Goal: Navigation & Orientation: Find specific page/section

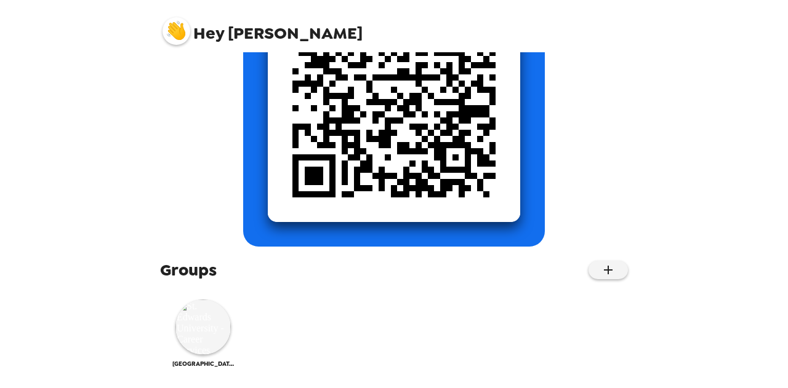
scroll to position [216, 0]
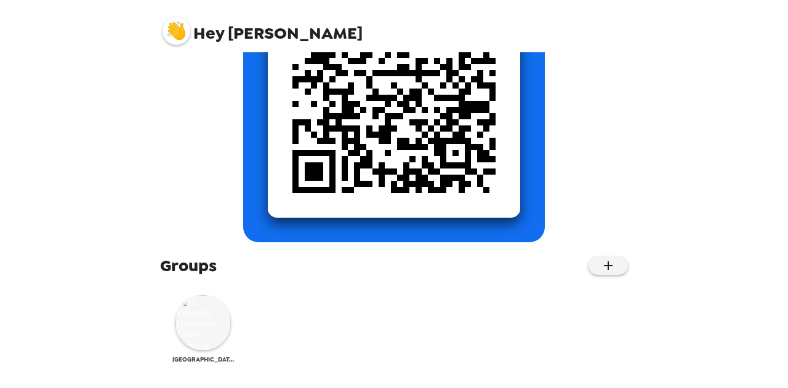
click at [192, 301] on img at bounding box center [202, 322] width 55 height 55
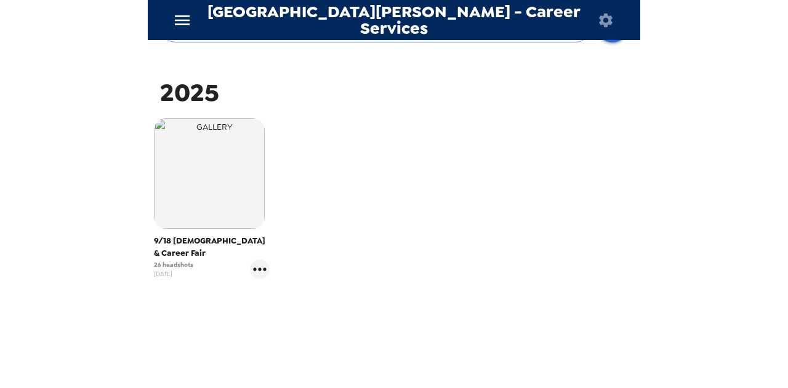
scroll to position [180, 0]
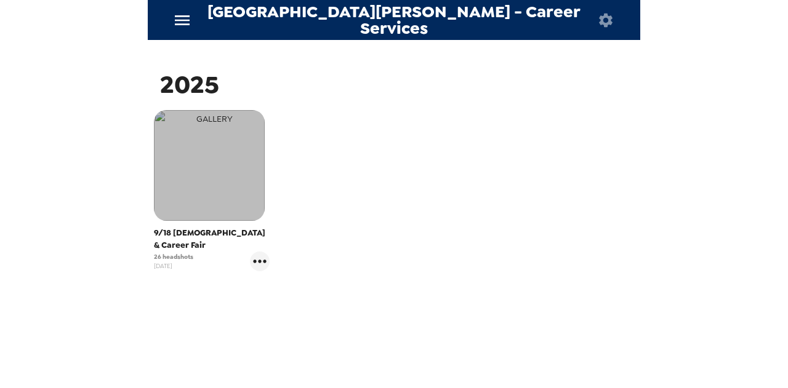
click at [229, 211] on img "button" at bounding box center [209, 165] width 111 height 111
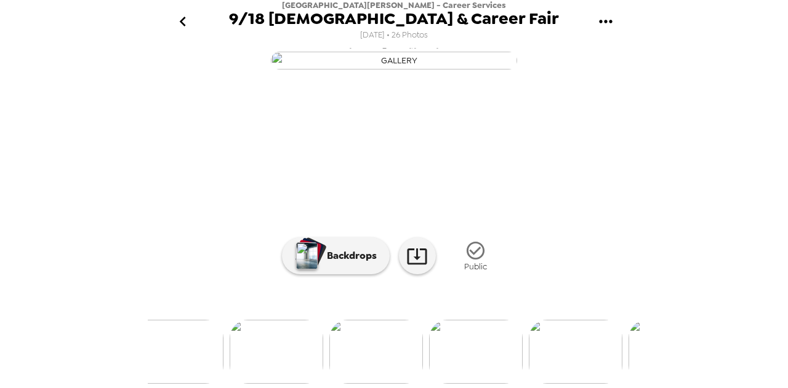
scroll to position [0, 380]
click at [180, 17] on icon "go back" at bounding box center [183, 22] width 20 height 20
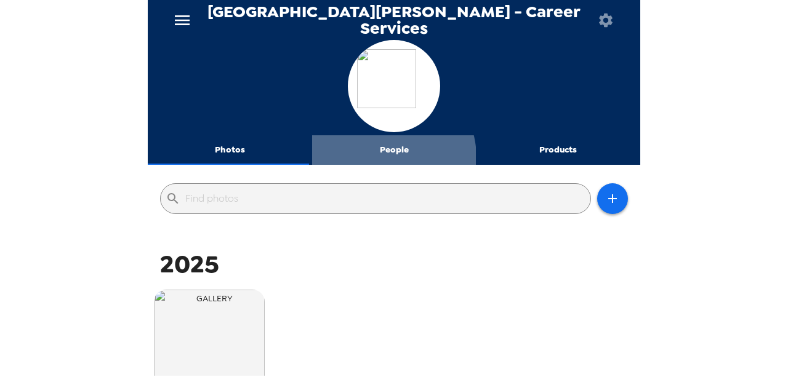
click at [378, 158] on button "People" at bounding box center [394, 150] width 164 height 30
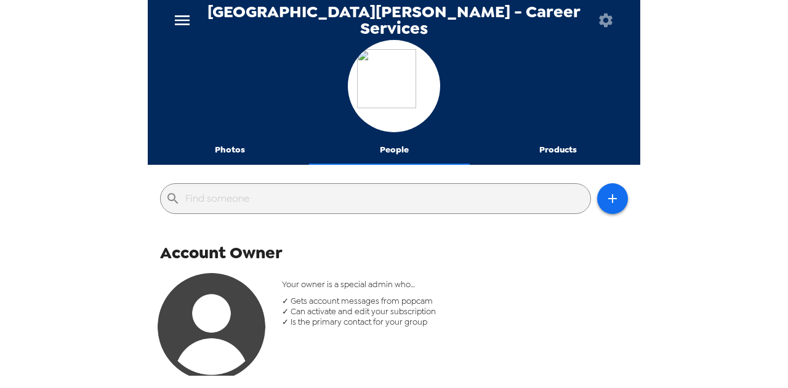
click at [560, 150] on button "Products" at bounding box center [558, 150] width 164 height 30
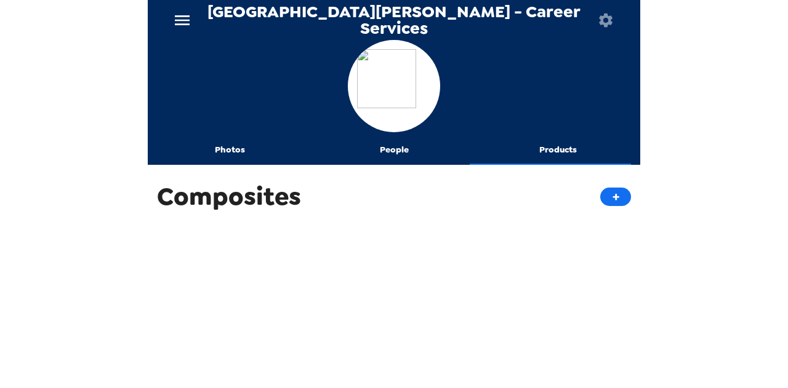
click at [222, 148] on button "Photos" at bounding box center [230, 150] width 164 height 30
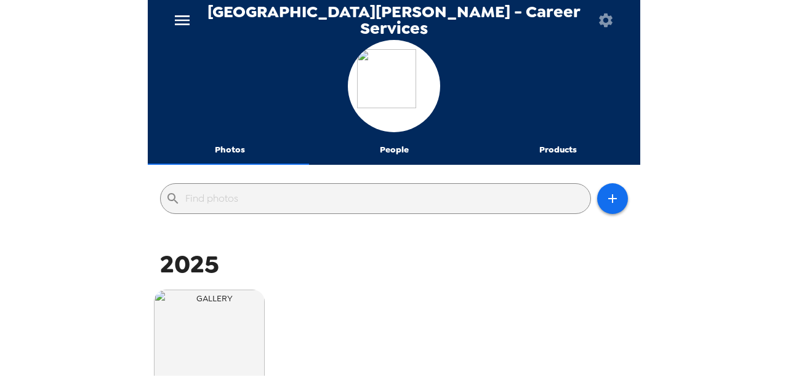
click at [188, 15] on icon "menu" at bounding box center [182, 20] width 15 height 10
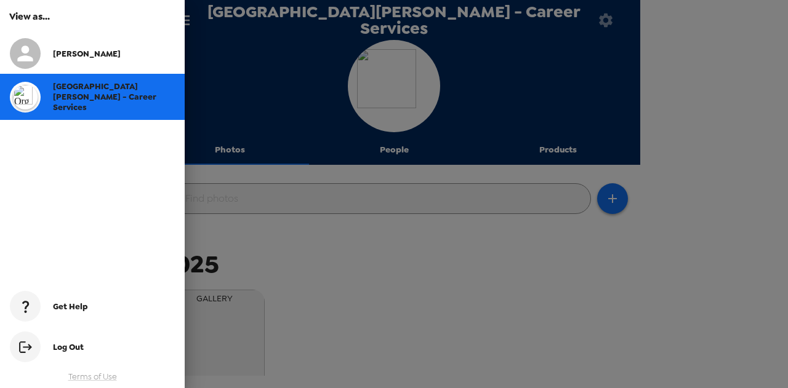
click at [297, 225] on div at bounding box center [394, 194] width 788 height 388
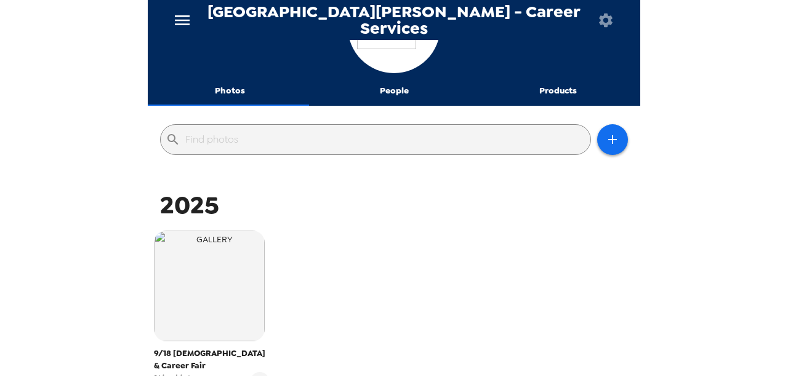
scroll to position [186, 0]
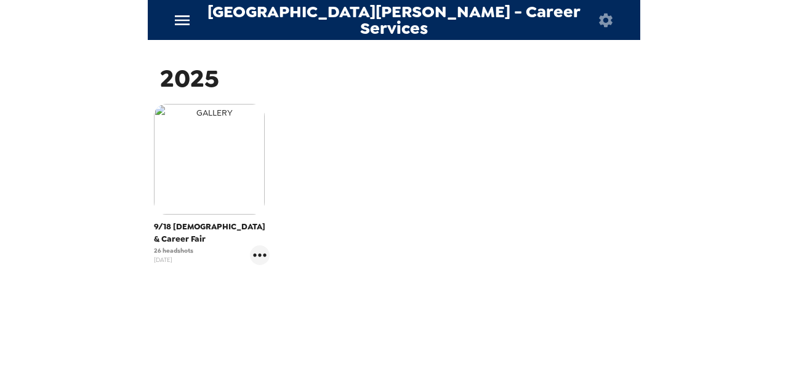
click at [231, 137] on img "button" at bounding box center [209, 159] width 111 height 111
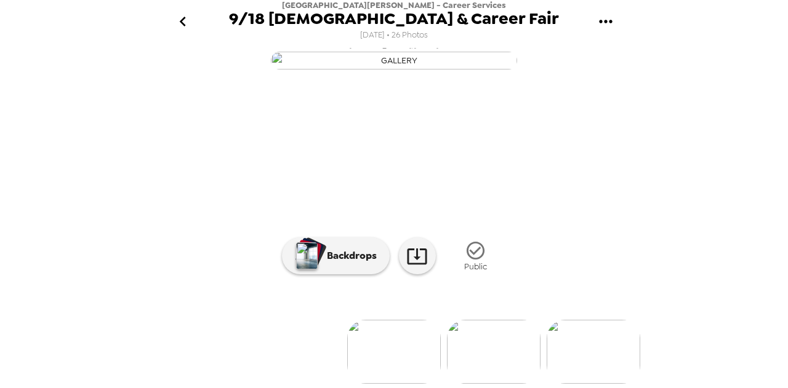
scroll to position [153, 0]
click at [183, 17] on icon "go back" at bounding box center [183, 22] width 20 height 20
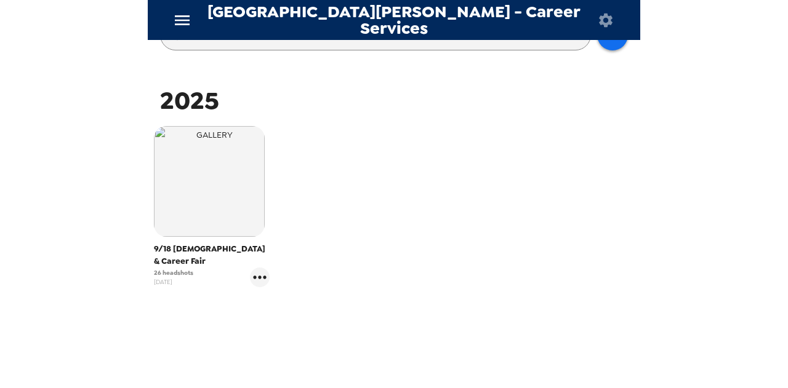
scroll to position [186, 0]
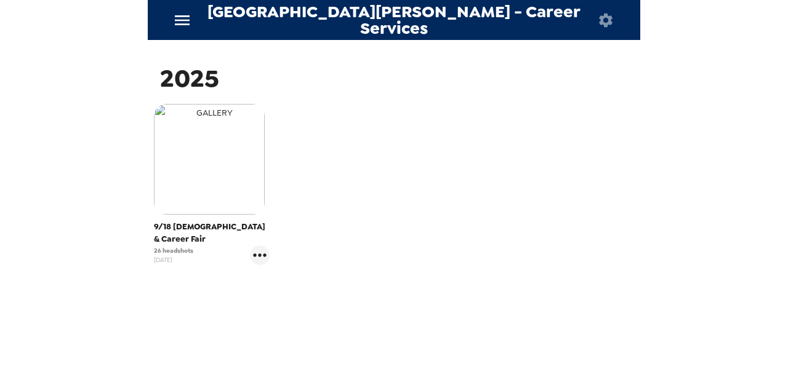
click at [201, 134] on img "button" at bounding box center [209, 159] width 111 height 111
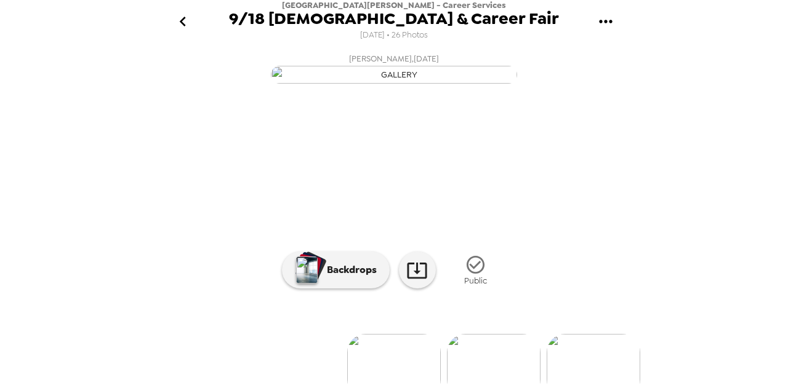
scroll to position [153, 0]
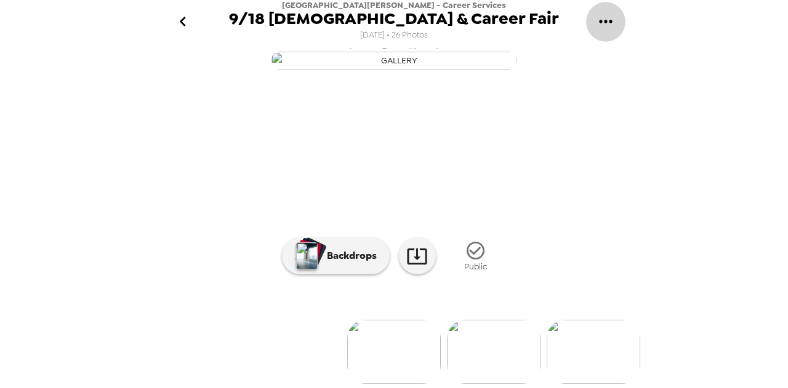
click at [598, 26] on icon "gallery menu" at bounding box center [606, 22] width 20 height 20
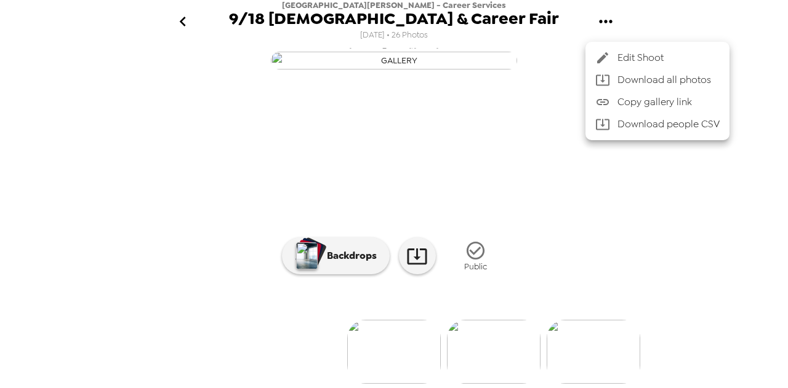
click at [182, 19] on div at bounding box center [394, 194] width 788 height 388
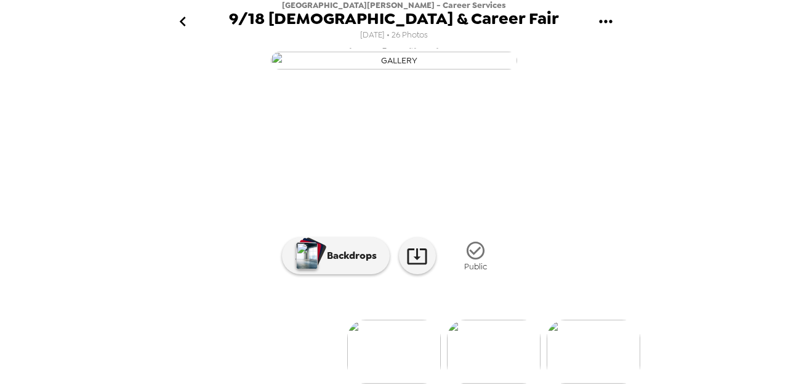
click at [182, 20] on icon "go back" at bounding box center [182, 22] width 6 height 10
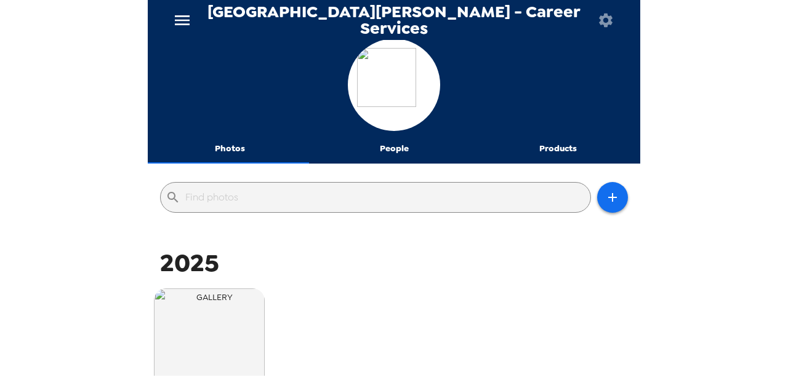
scroll to position [2, 0]
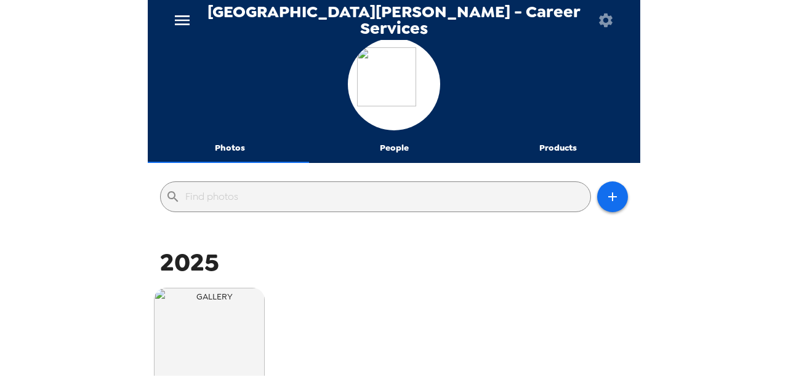
click at [595, 13] on button "button" at bounding box center [605, 20] width 40 height 40
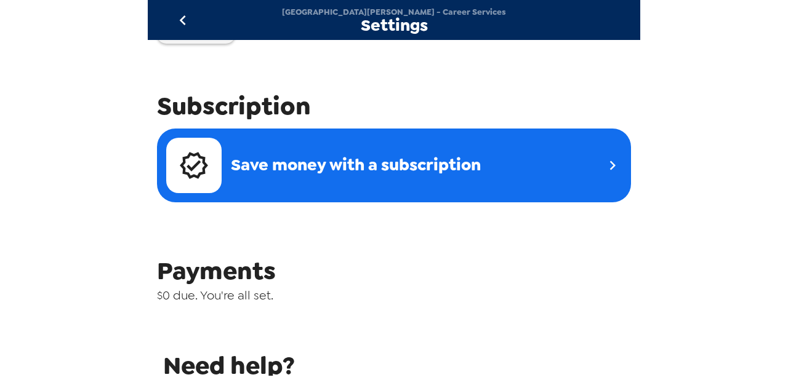
scroll to position [571, 0]
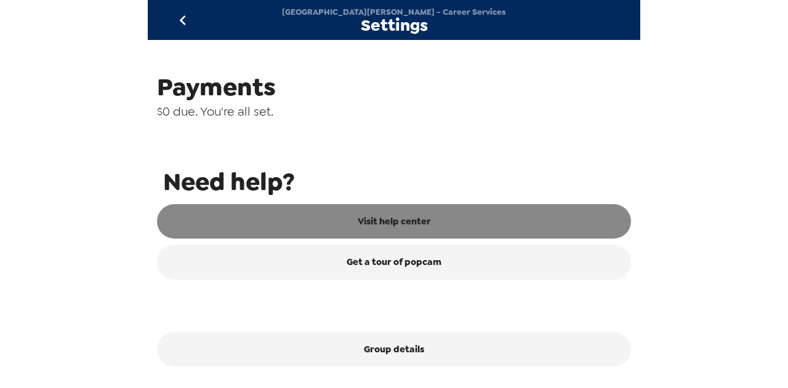
click at [478, 209] on link "Visit help center" at bounding box center [394, 221] width 474 height 34
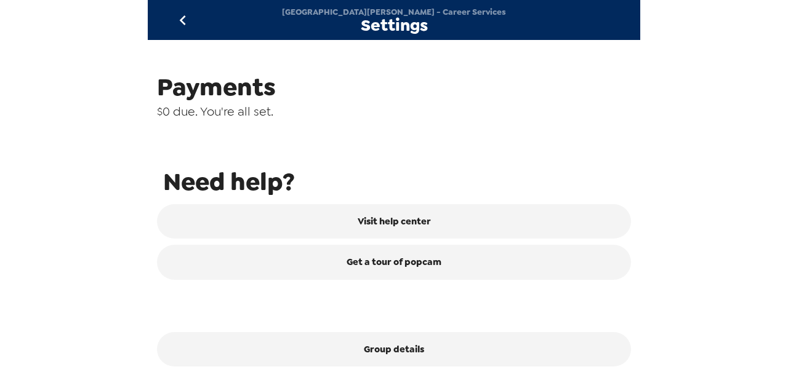
click at [187, 18] on icon "go back" at bounding box center [183, 20] width 20 height 20
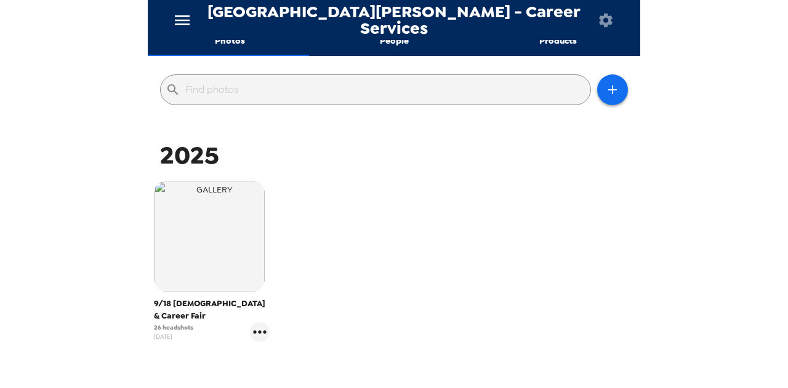
scroll to position [116, 0]
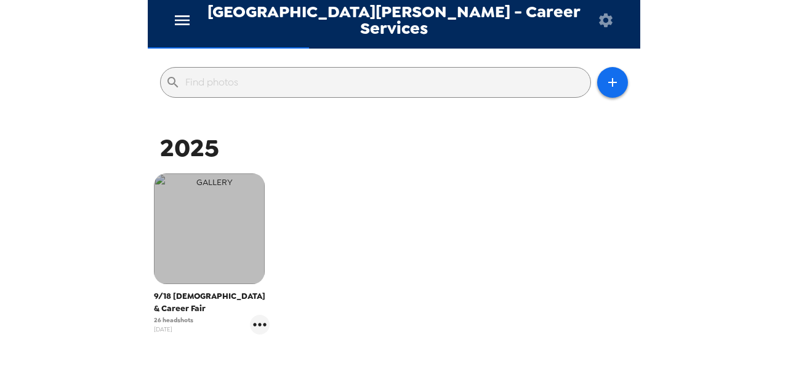
click at [198, 196] on img "button" at bounding box center [209, 229] width 111 height 111
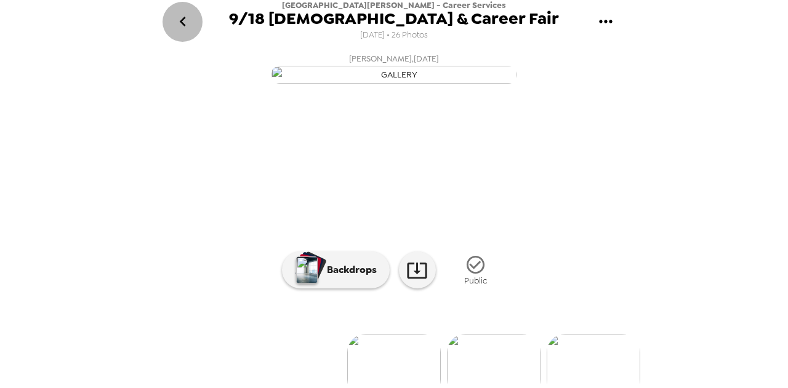
click at [182, 28] on icon "go back" at bounding box center [183, 22] width 20 height 20
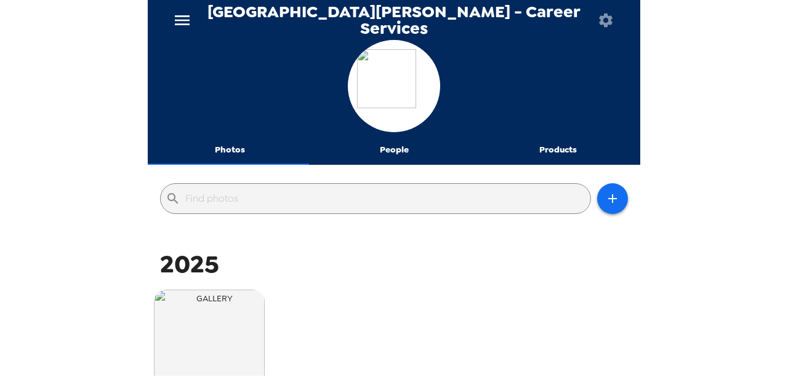
click at [612, 18] on icon "button" at bounding box center [606, 20] width 14 height 14
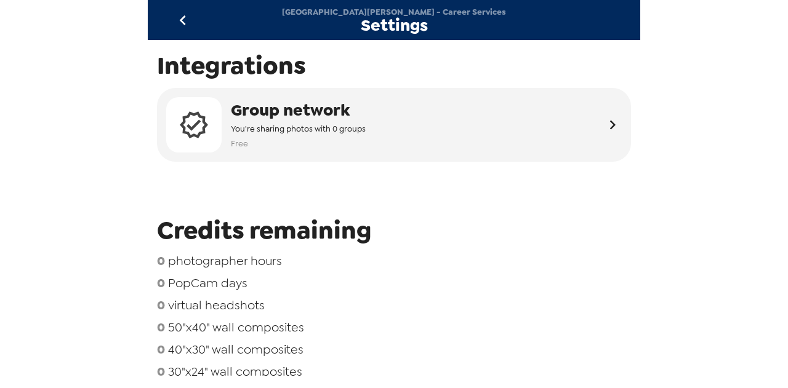
click at [185, 23] on icon "go back" at bounding box center [182, 20] width 6 height 10
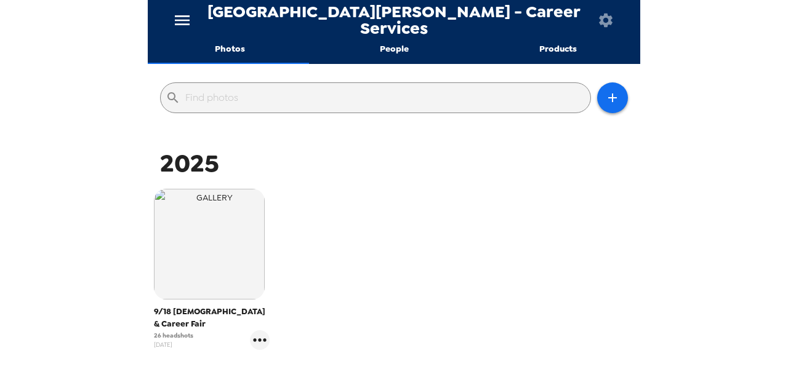
scroll to position [106, 0]
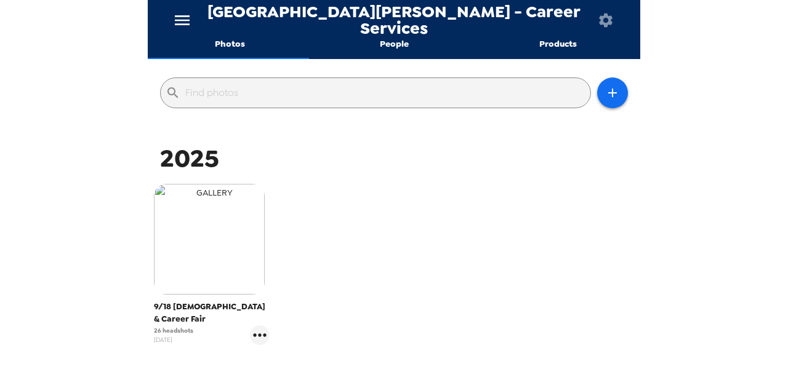
click at [196, 253] on img "button" at bounding box center [209, 239] width 111 height 111
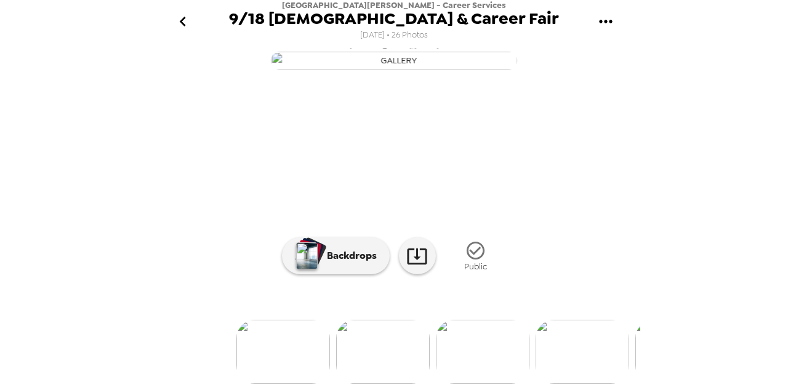
scroll to position [0, 114]
click at [482, 342] on img at bounding box center [480, 352] width 94 height 64
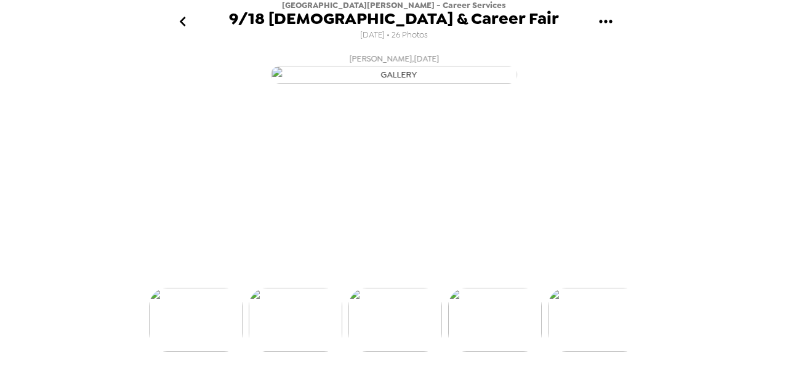
scroll to position [0, 199]
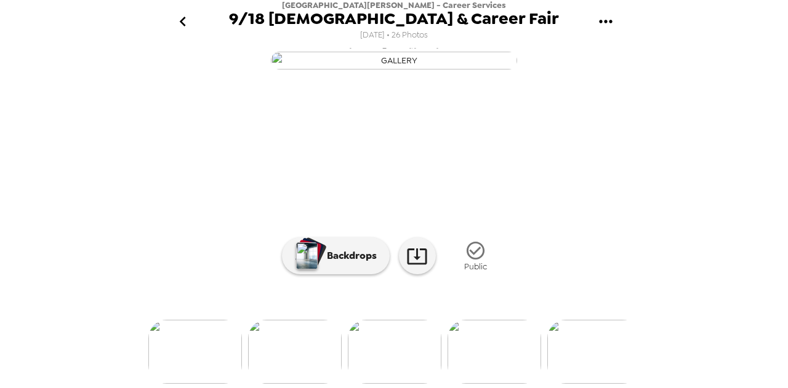
click at [483, 344] on img at bounding box center [495, 352] width 94 height 64
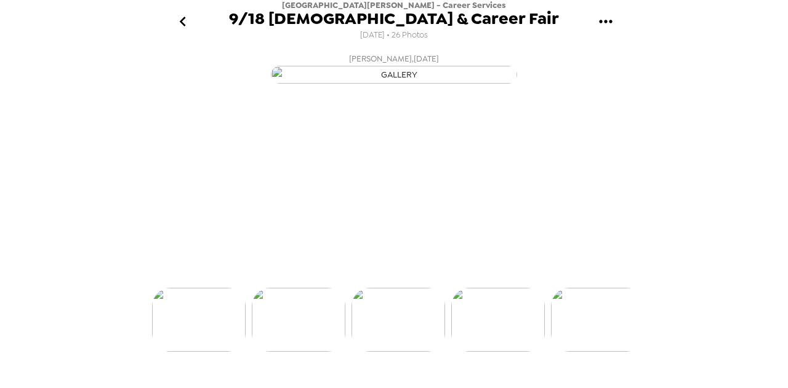
scroll to position [0, 299]
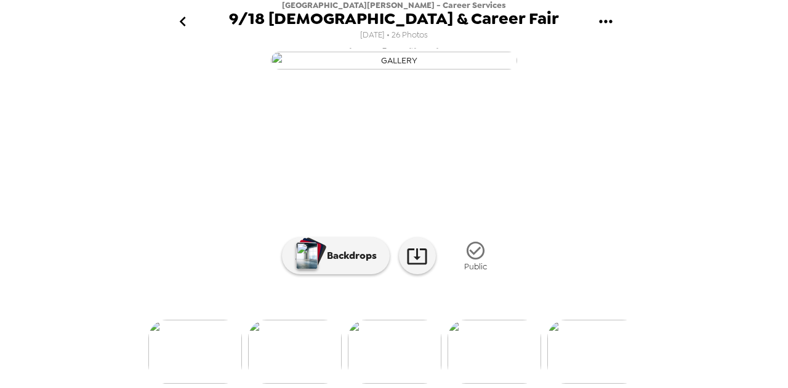
click at [470, 323] on img at bounding box center [495, 352] width 94 height 64
click at [479, 337] on img at bounding box center [495, 352] width 94 height 64
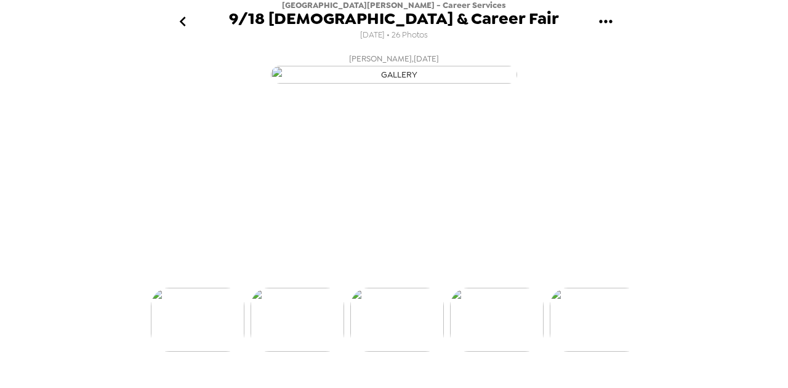
scroll to position [0, 497]
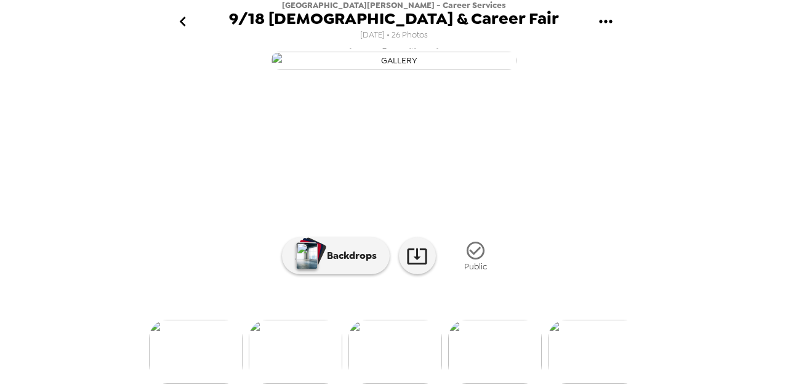
click at [497, 339] on img at bounding box center [495, 352] width 94 height 64
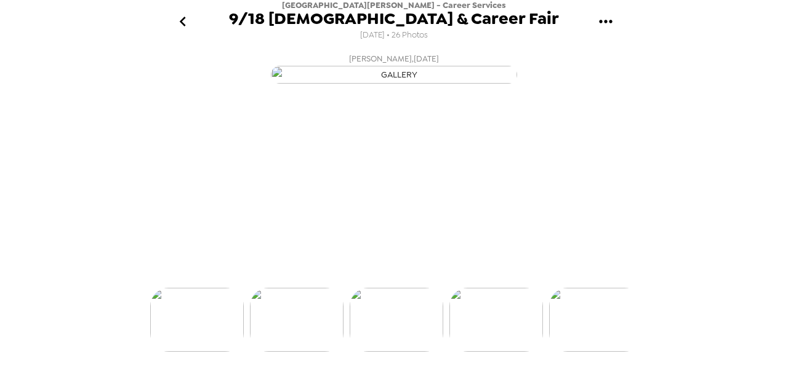
scroll to position [0, 597]
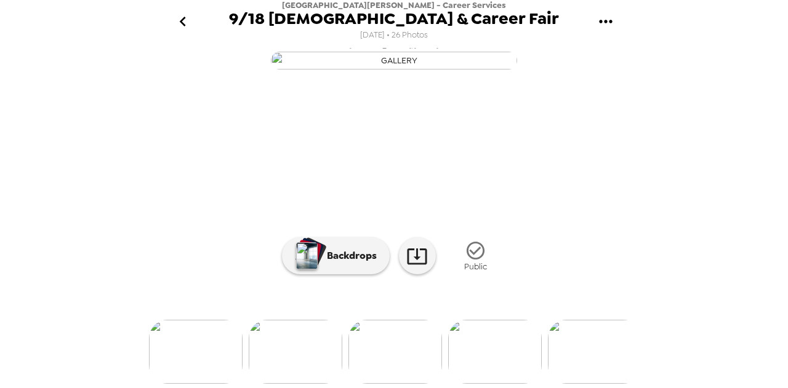
click at [513, 373] on img at bounding box center [495, 352] width 94 height 64
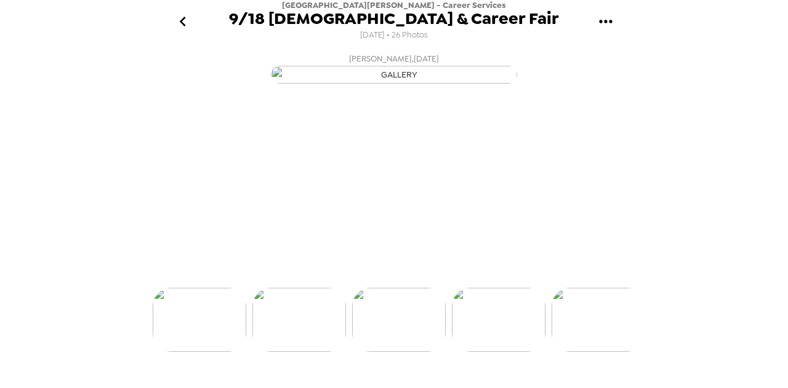
scroll to position [0, 697]
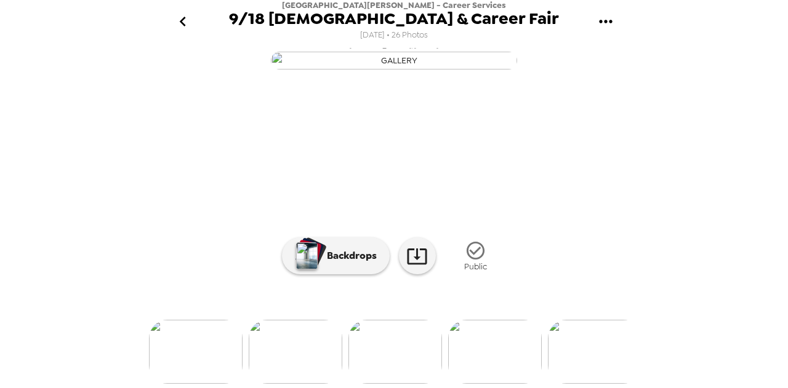
click at [565, 371] on img at bounding box center [595, 352] width 94 height 64
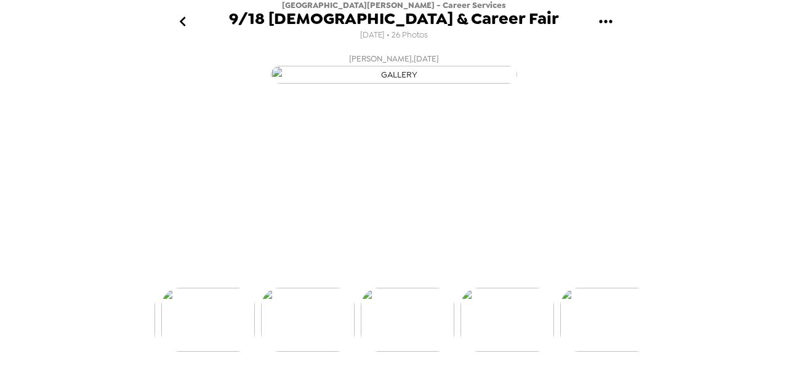
scroll to position [0, 896]
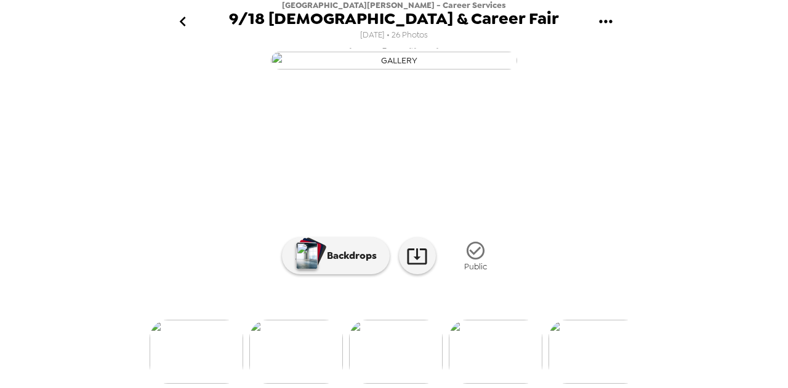
click at [572, 351] on img at bounding box center [595, 352] width 94 height 64
click at [512, 353] on img at bounding box center [496, 352] width 94 height 64
click at [512, 353] on img at bounding box center [550, 352] width 94 height 64
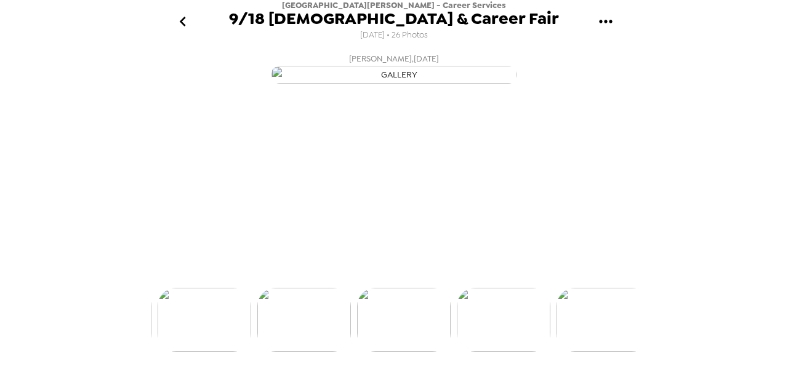
scroll to position [0, 1393]
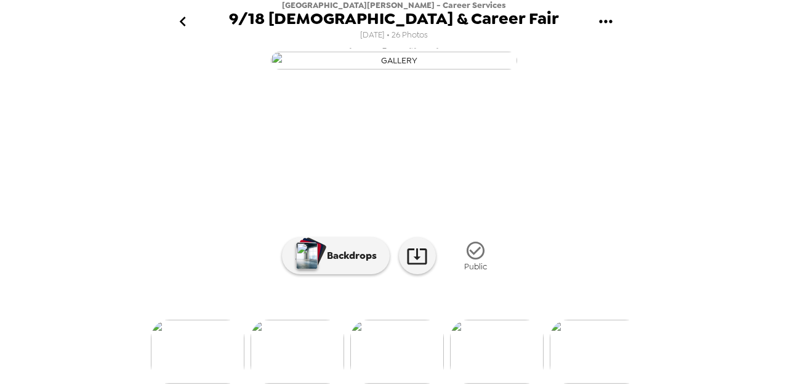
click at [570, 355] on div at bounding box center [394, 331] width 492 height 105
click at [569, 366] on img at bounding box center [597, 352] width 94 height 64
click at [185, 27] on icon "go back" at bounding box center [183, 22] width 20 height 20
